Goal: Information Seeking & Learning: Learn about a topic

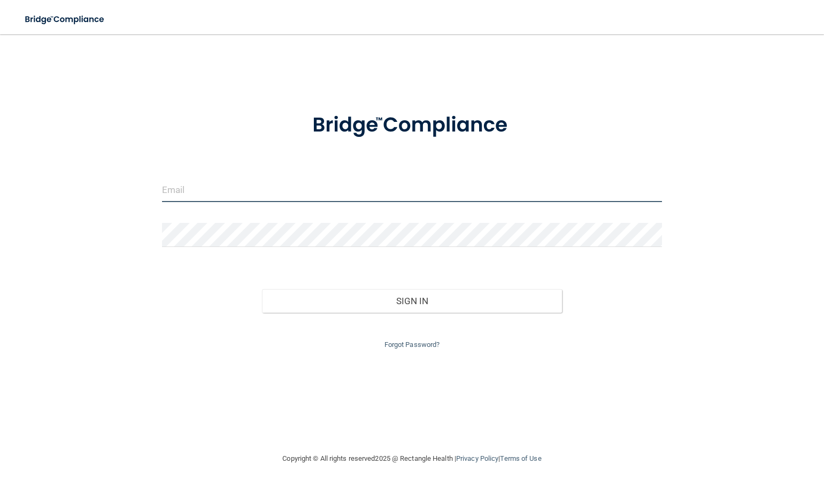
click at [227, 187] on input "email" at bounding box center [412, 190] width 500 height 24
click at [118, 238] on div "Invalid email/password. You don't have permission to access that page. Sign In …" at bounding box center [411, 243] width 781 height 397
click at [175, 191] on input "email" at bounding box center [412, 190] width 500 height 24
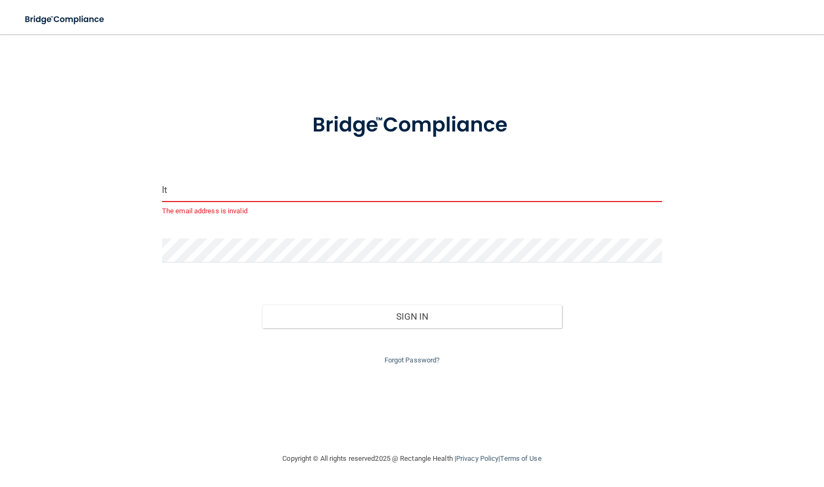
click at [734, 163] on div "lt The email address is invalid Invalid email/password. You don't have permissi…" at bounding box center [411, 243] width 781 height 397
drag, startPoint x: 205, startPoint y: 187, endPoint x: 144, endPoint y: 195, distance: 61.6
click at [144, 195] on div "lt The email address is invalid Invalid email/password. You don't have permissi…" at bounding box center [411, 243] width 781 height 397
type input "[PERSON_NAME][EMAIL_ADDRESS][DOMAIN_NAME]"
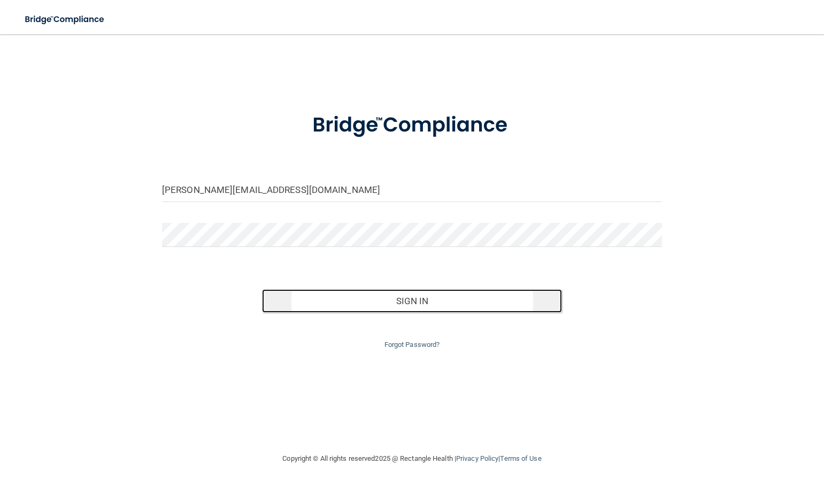
click at [411, 299] on button "Sign In" at bounding box center [412, 301] width 300 height 24
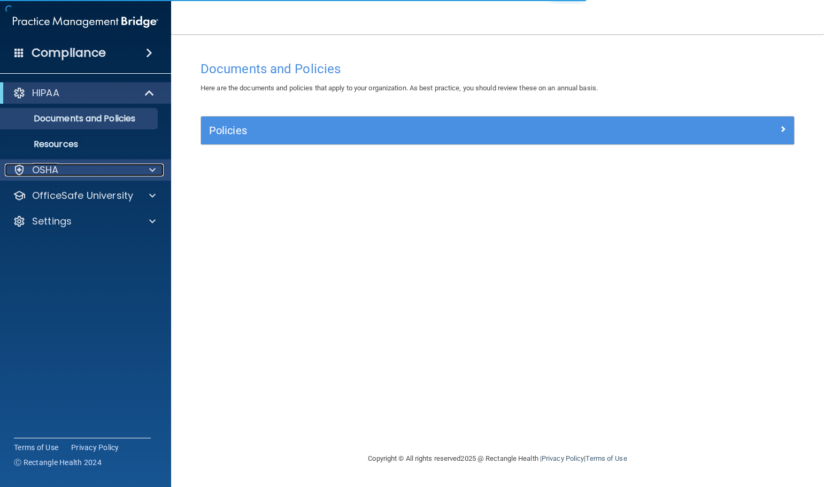
click at [96, 167] on div "OSHA" at bounding box center [71, 170] width 133 height 13
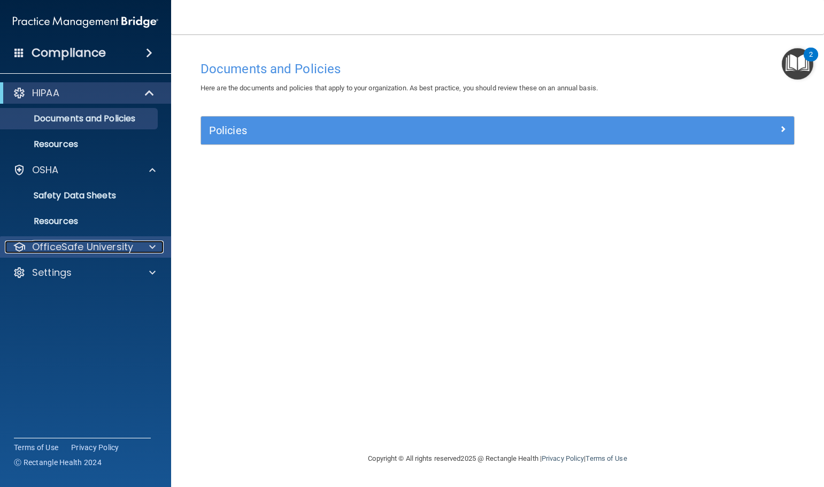
click at [64, 245] on p "OfficeSafe University" at bounding box center [82, 247] width 101 height 13
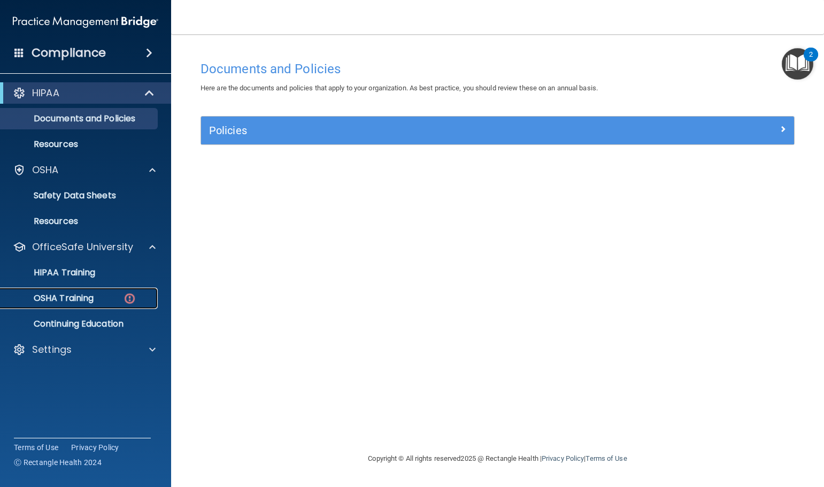
click at [68, 294] on p "OSHA Training" at bounding box center [50, 298] width 87 height 11
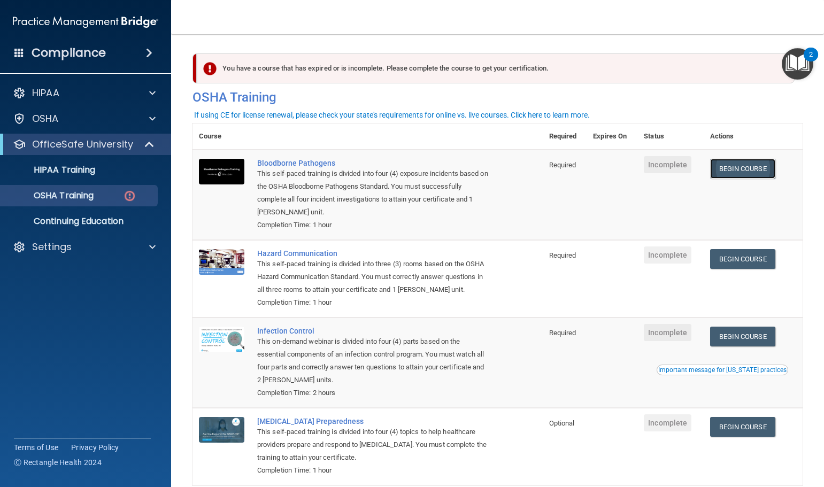
click at [746, 167] on link "Begin Course" at bounding box center [742, 169] width 65 height 20
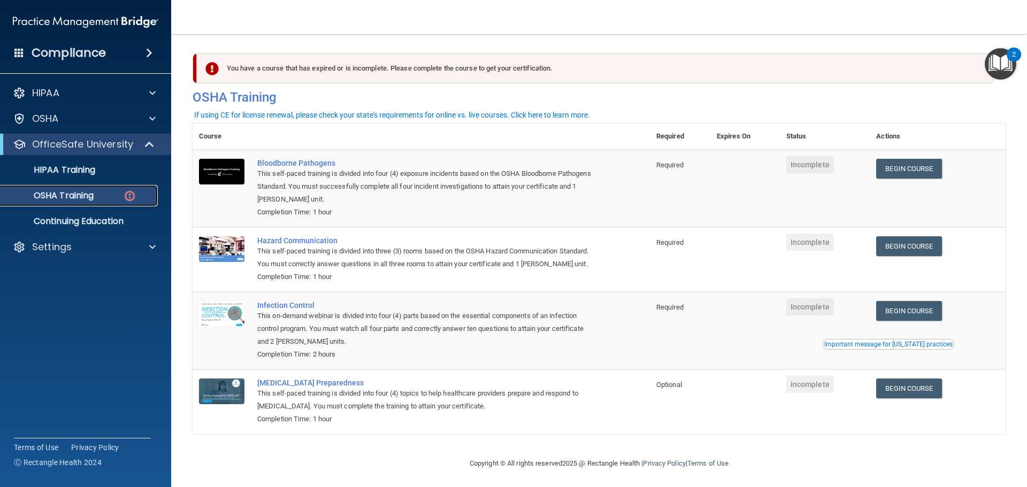
click at [74, 194] on p "OSHA Training" at bounding box center [50, 195] width 87 height 11
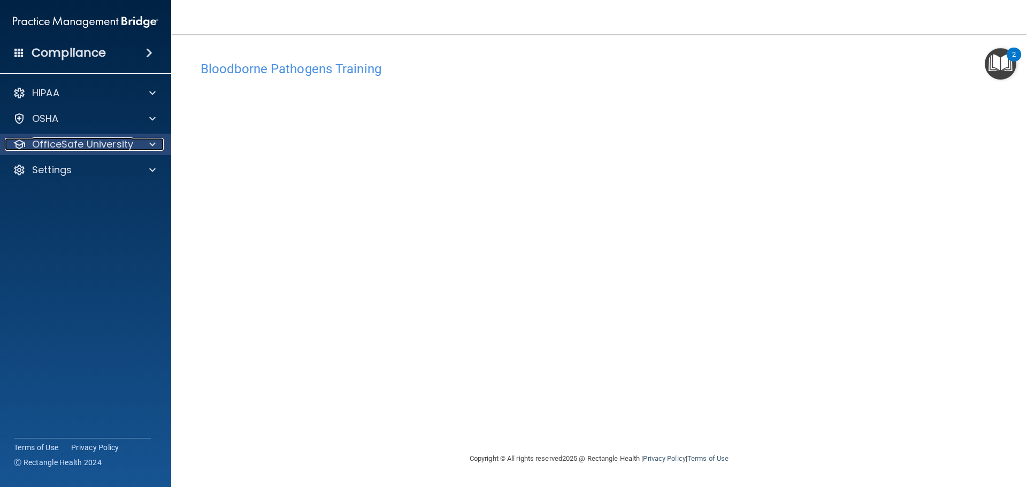
click at [150, 142] on span at bounding box center [152, 144] width 6 height 13
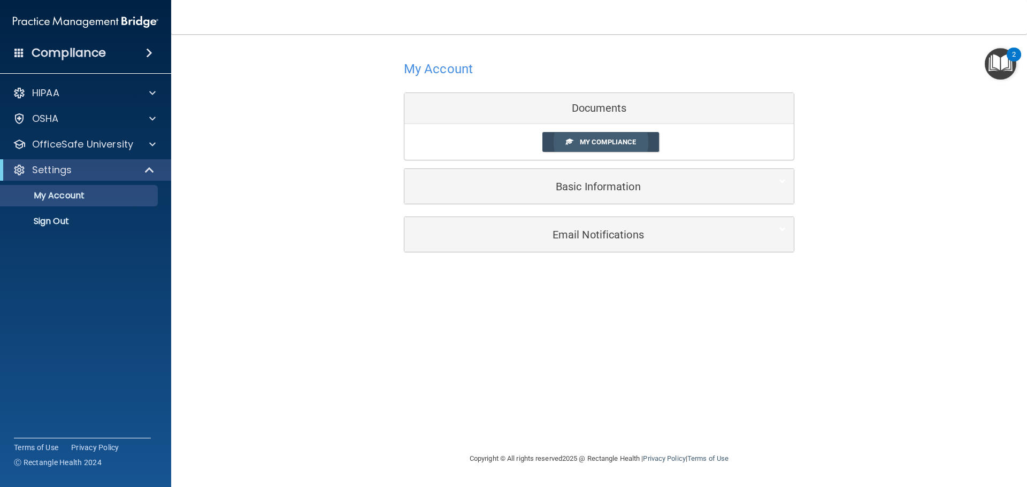
click at [605, 142] on span "My Compliance" at bounding box center [608, 142] width 56 height 8
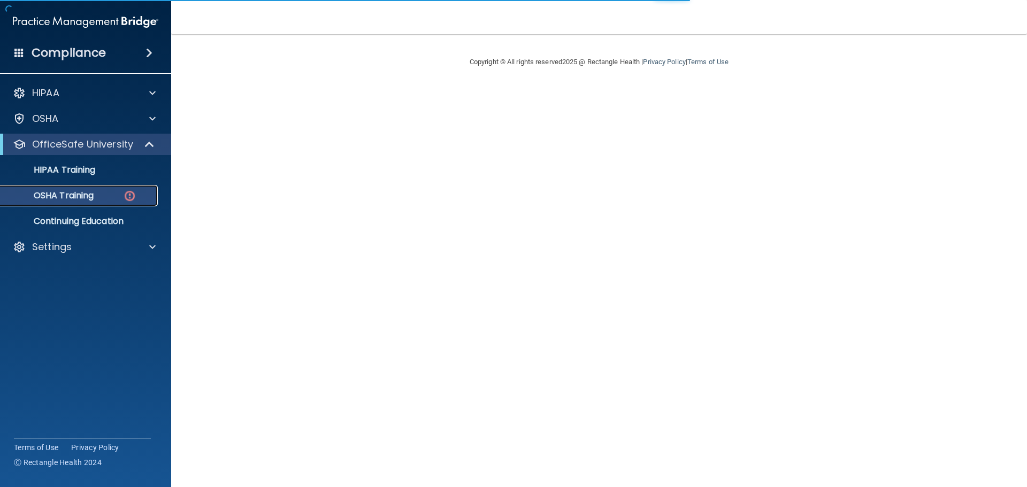
click at [68, 191] on p "OSHA Training" at bounding box center [50, 195] width 87 height 11
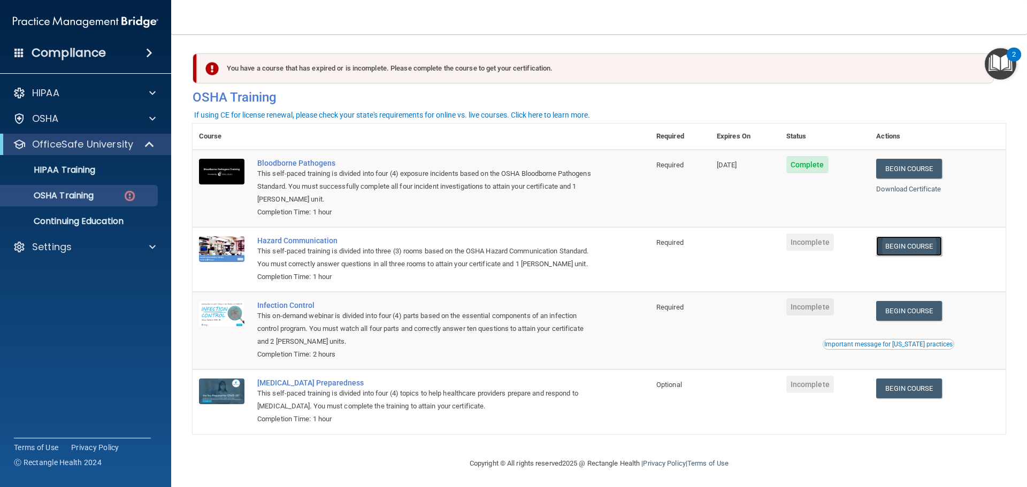
click at [908, 248] on link "Begin Course" at bounding box center [908, 246] width 65 height 20
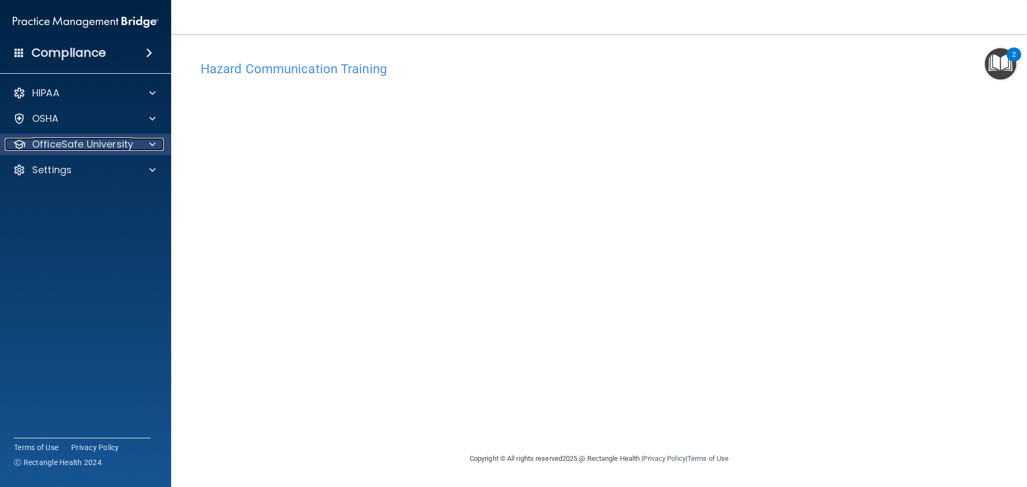
click at [155, 144] on span at bounding box center [152, 144] width 6 height 13
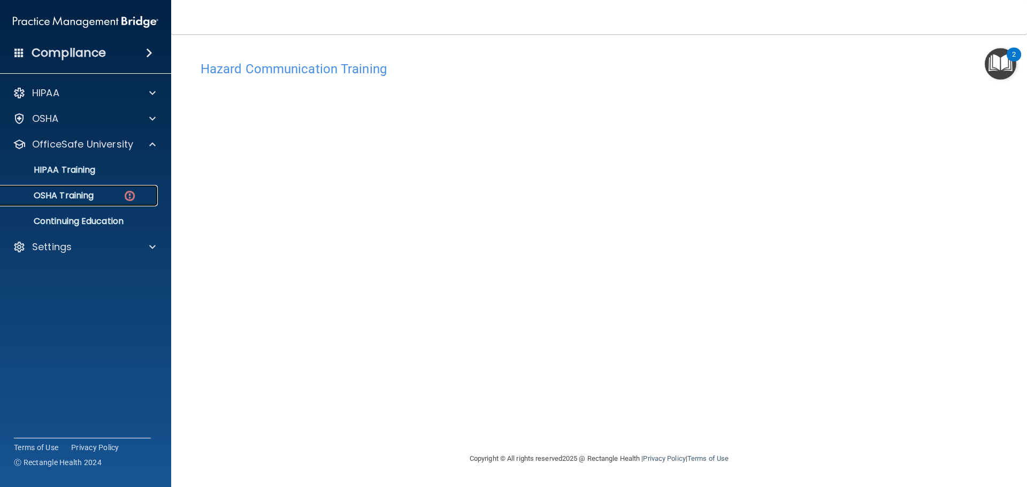
click at [75, 192] on p "OSHA Training" at bounding box center [50, 195] width 87 height 11
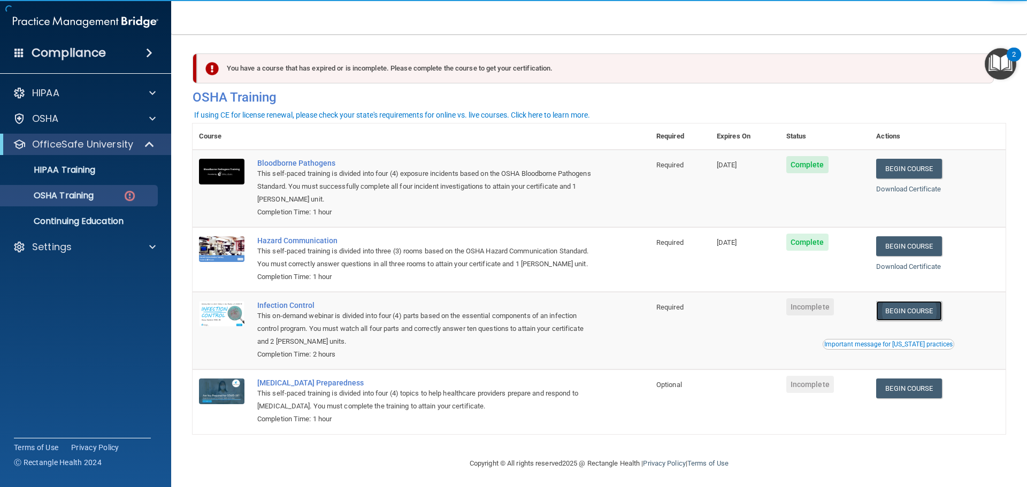
click at [904, 321] on link "Begin Course" at bounding box center [908, 311] width 65 height 20
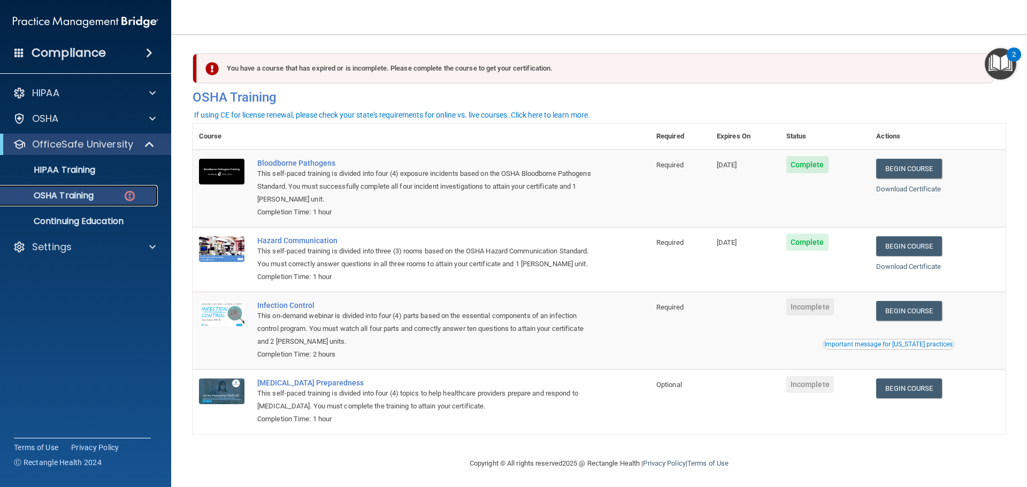
click at [78, 194] on p "OSHA Training" at bounding box center [50, 195] width 87 height 11
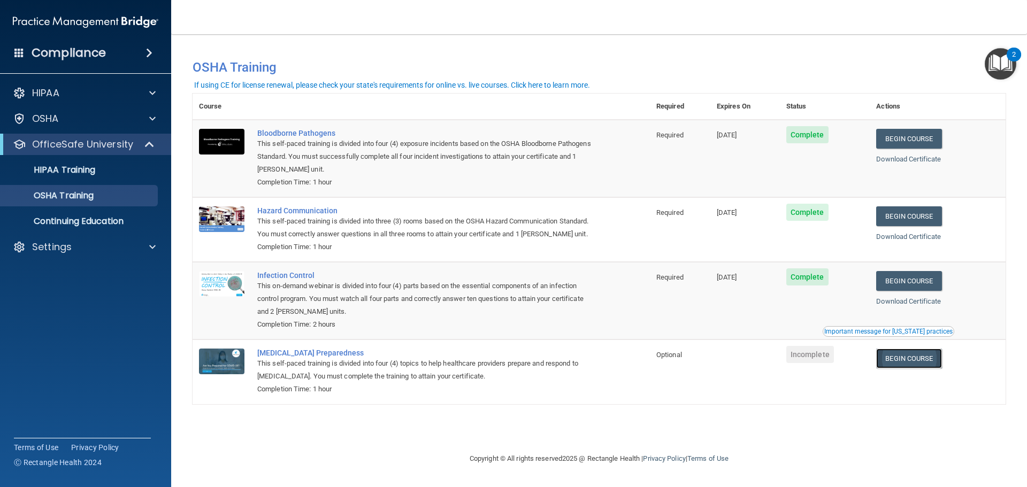
click at [930, 361] on link "Begin Course" at bounding box center [908, 359] width 65 height 20
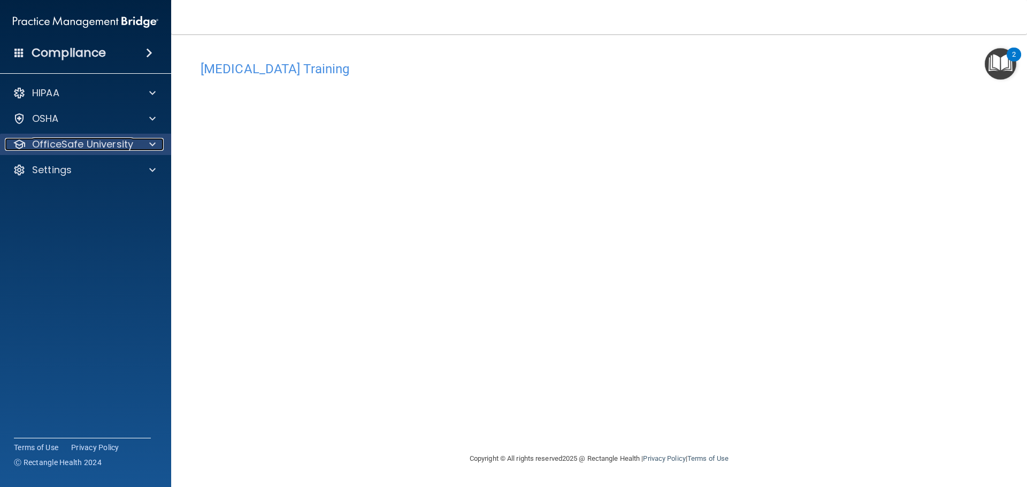
click at [93, 147] on p "OfficeSafe University" at bounding box center [82, 144] width 101 height 13
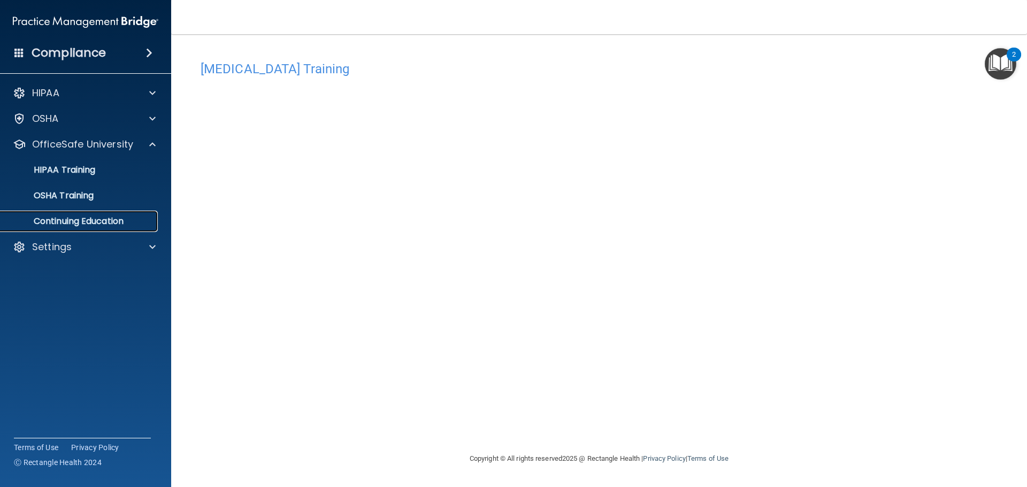
click at [74, 218] on p "Continuing Education" at bounding box center [80, 221] width 146 height 11
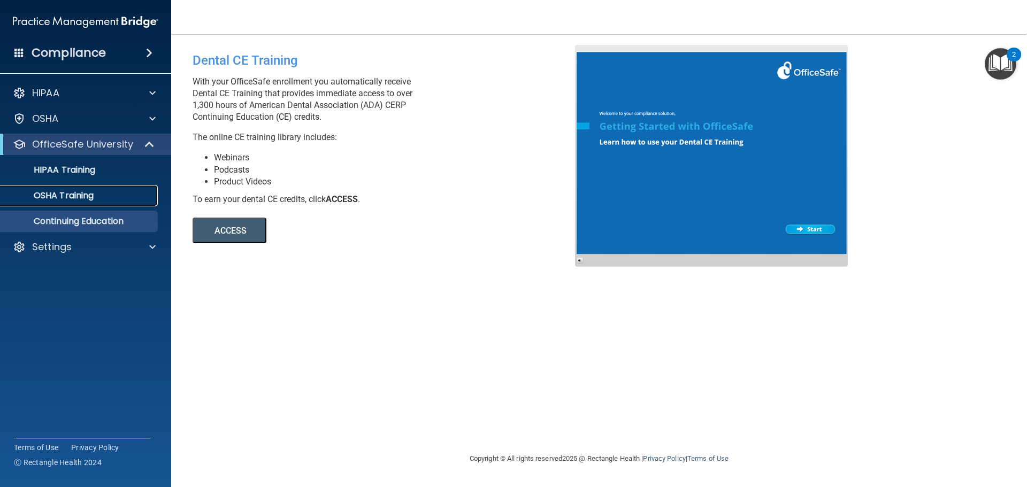
click at [74, 191] on p "OSHA Training" at bounding box center [50, 195] width 87 height 11
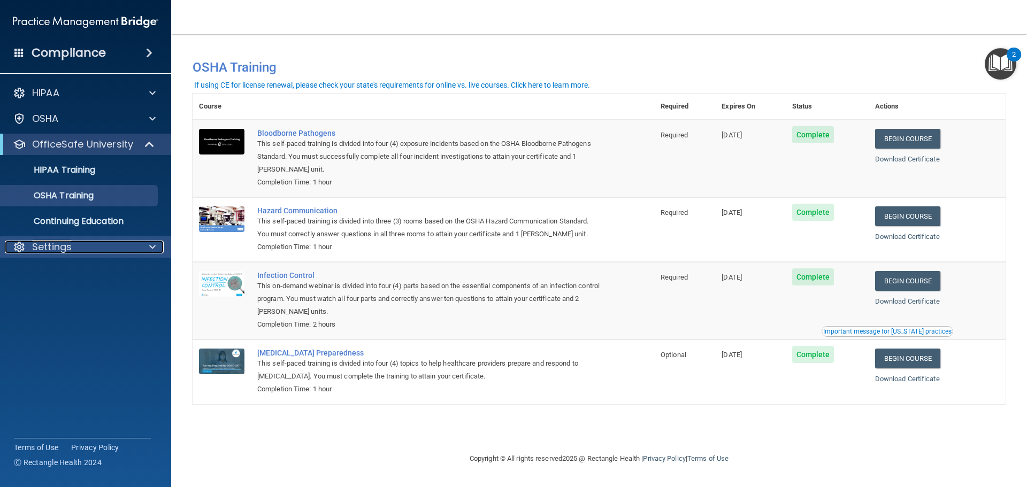
click at [81, 246] on div "Settings" at bounding box center [71, 247] width 133 height 13
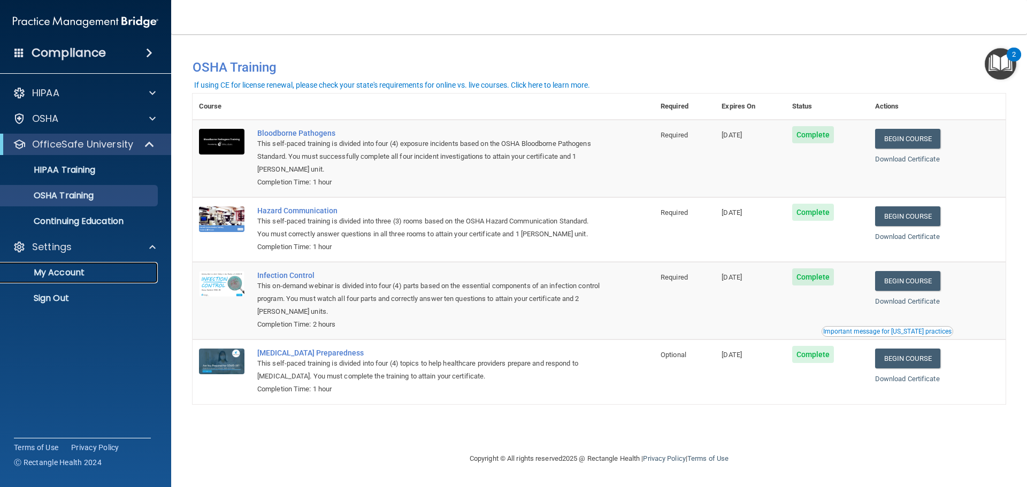
click at [73, 269] on p "My Account" at bounding box center [80, 272] width 146 height 11
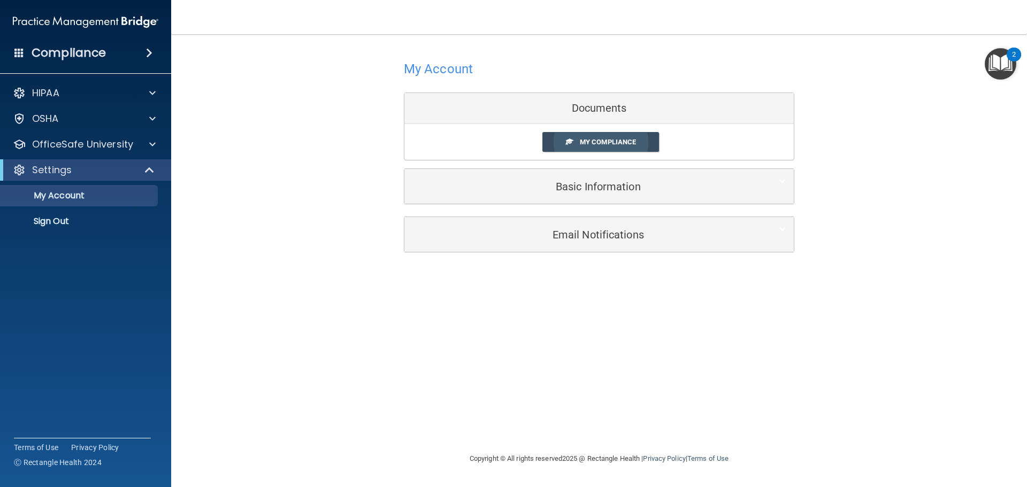
click at [634, 137] on link "My Compliance" at bounding box center [600, 142] width 117 height 20
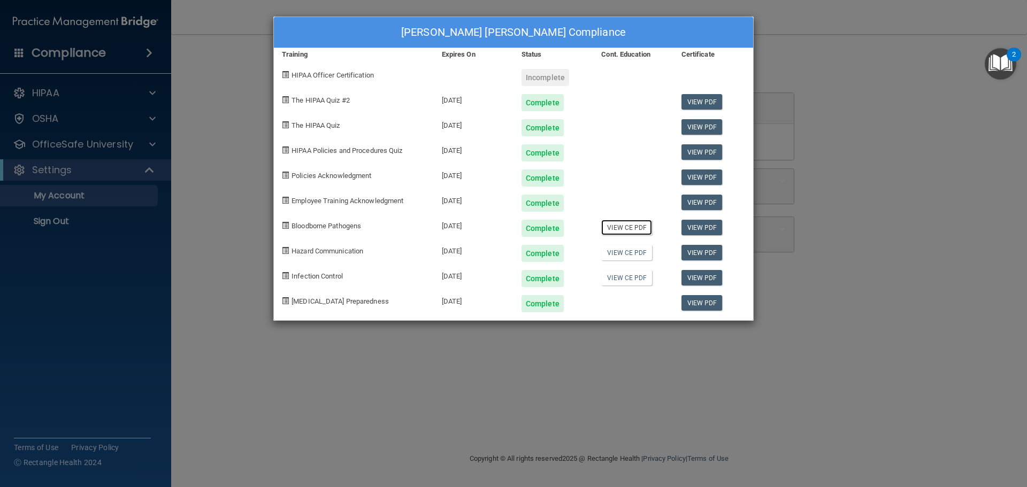
click at [642, 230] on link "View CE PDF" at bounding box center [626, 228] width 51 height 16
click at [620, 253] on link "View CE PDF" at bounding box center [626, 253] width 51 height 16
click at [628, 276] on link "View CE PDF" at bounding box center [626, 278] width 51 height 16
click at [704, 302] on link "View PDF" at bounding box center [701, 303] width 41 height 16
click at [704, 275] on link "View PDF" at bounding box center [701, 278] width 41 height 16
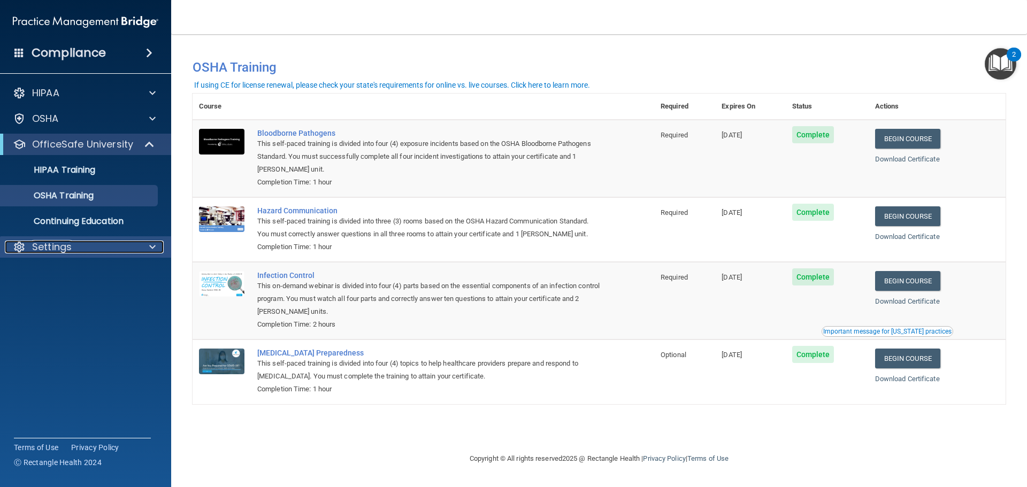
click at [60, 242] on p "Settings" at bounding box center [52, 247] width 40 height 13
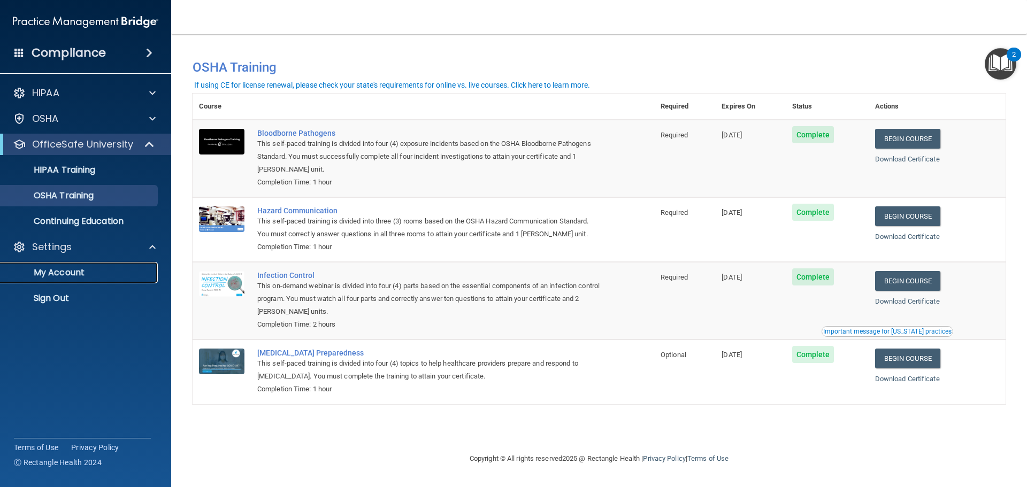
click at [63, 275] on p "My Account" at bounding box center [80, 272] width 146 height 11
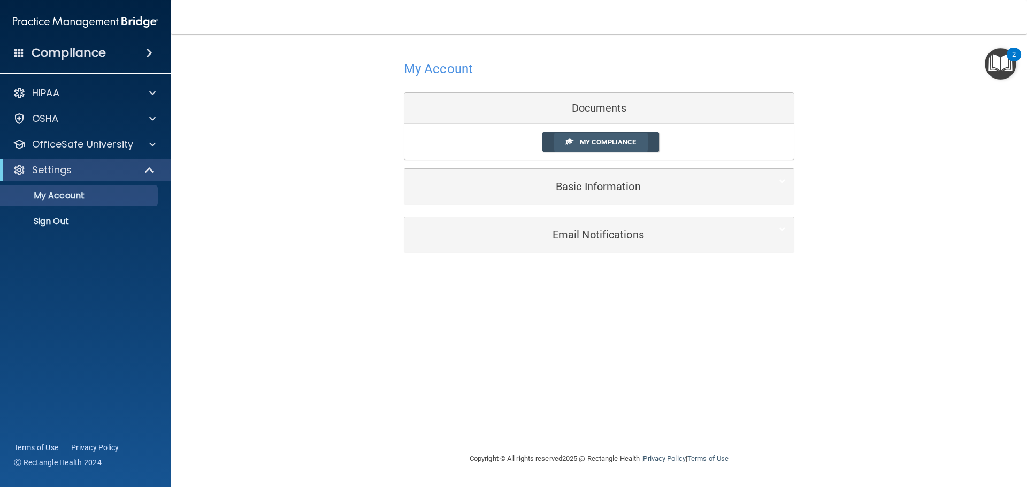
click at [629, 147] on link "My Compliance" at bounding box center [600, 142] width 117 height 20
